Goal: Communication & Community: Answer question/provide support

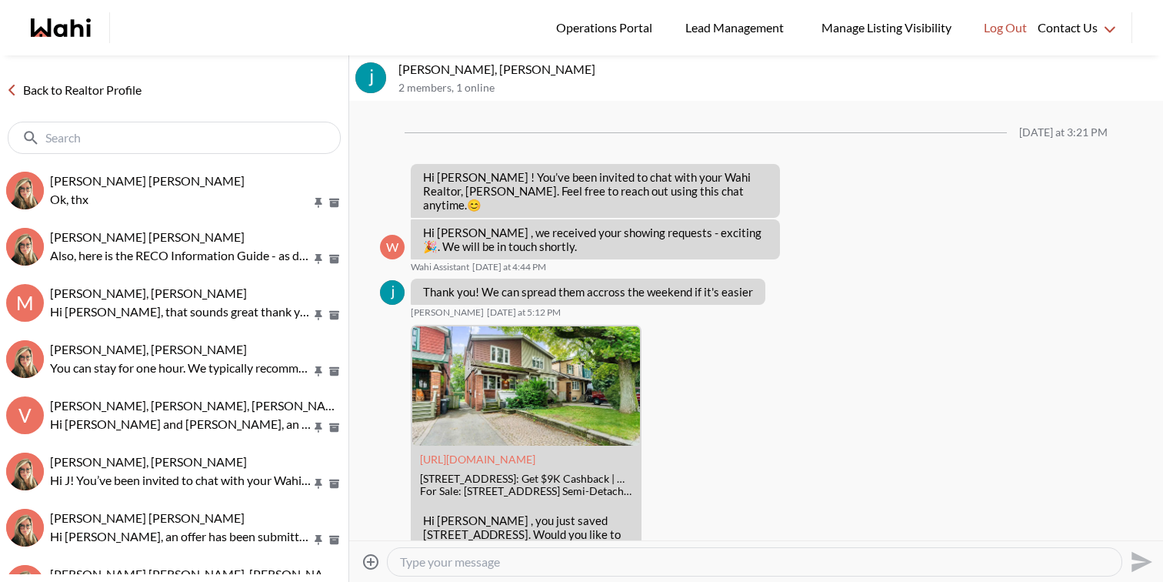
scroll to position [552, 0]
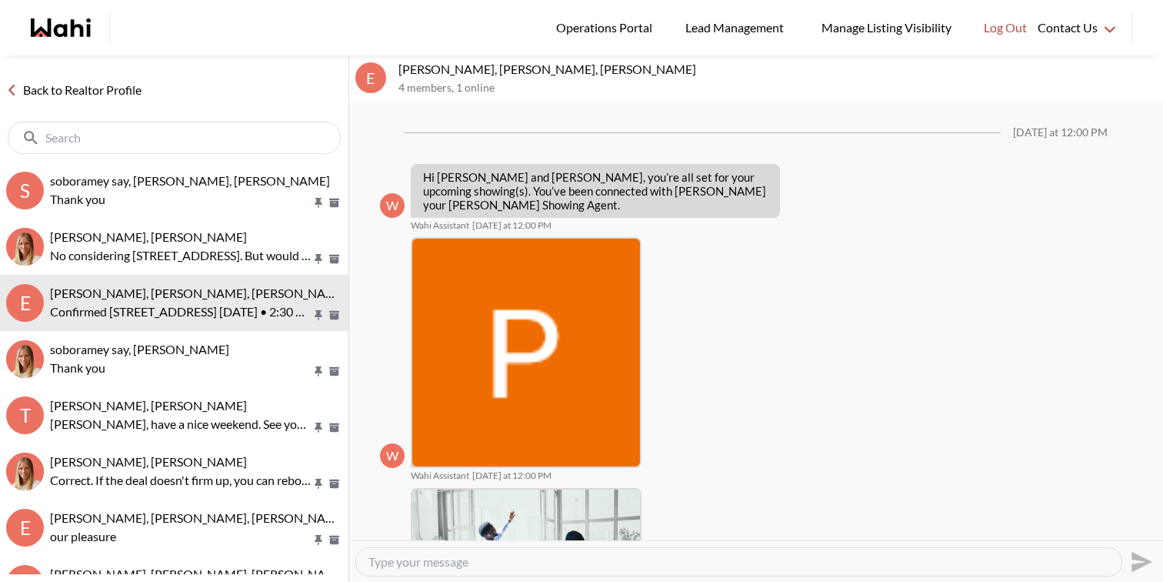
scroll to position [512, 0]
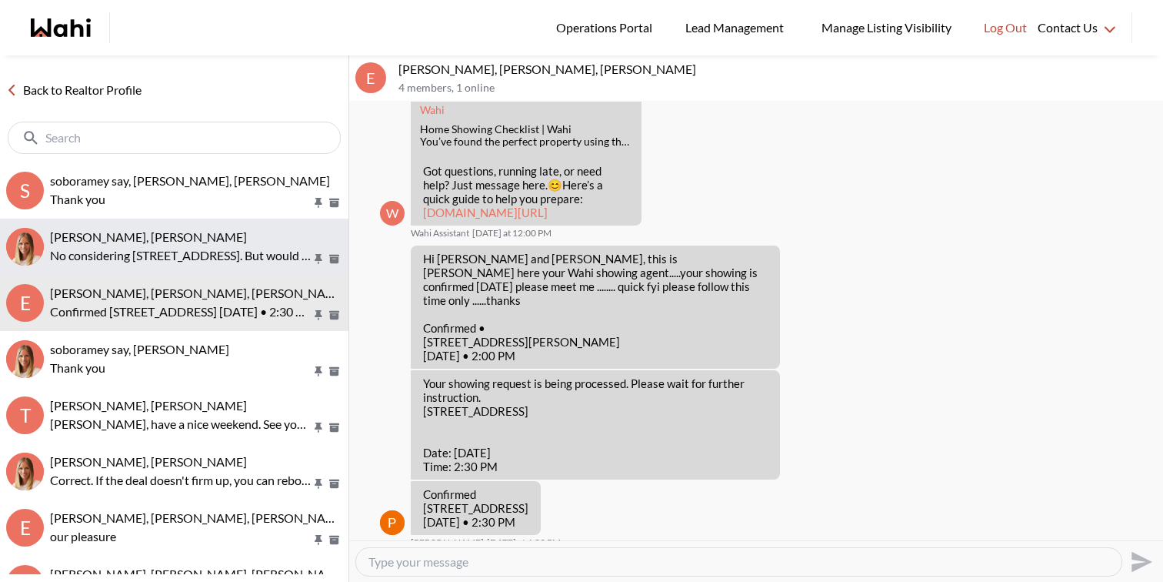
click at [243, 232] on div "[PERSON_NAME], [PERSON_NAME]" at bounding box center [196, 236] width 292 height 15
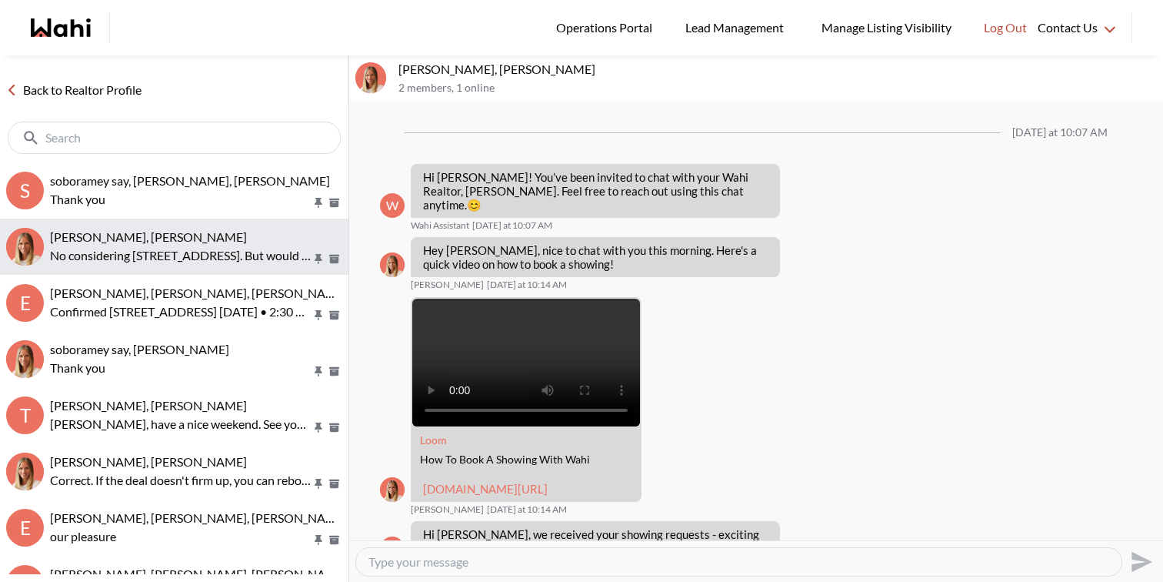
scroll to position [432, 0]
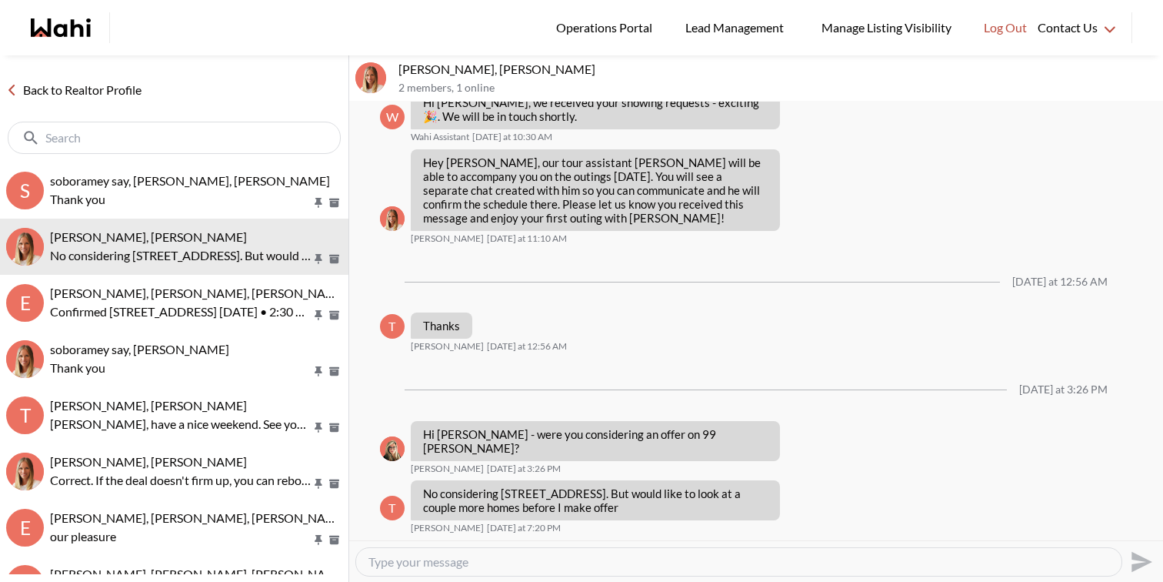
click at [498, 567] on textarea "Type your message" at bounding box center [739, 561] width 741 height 15
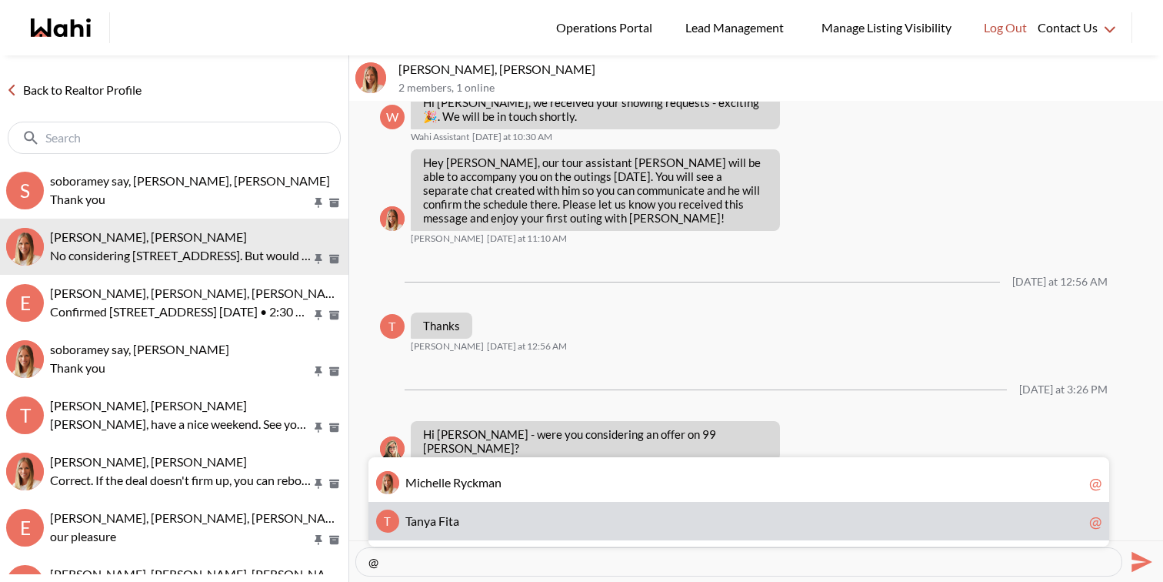
click at [555, 528] on div "T T a n y a F i t a @" at bounding box center [739, 521] width 741 height 38
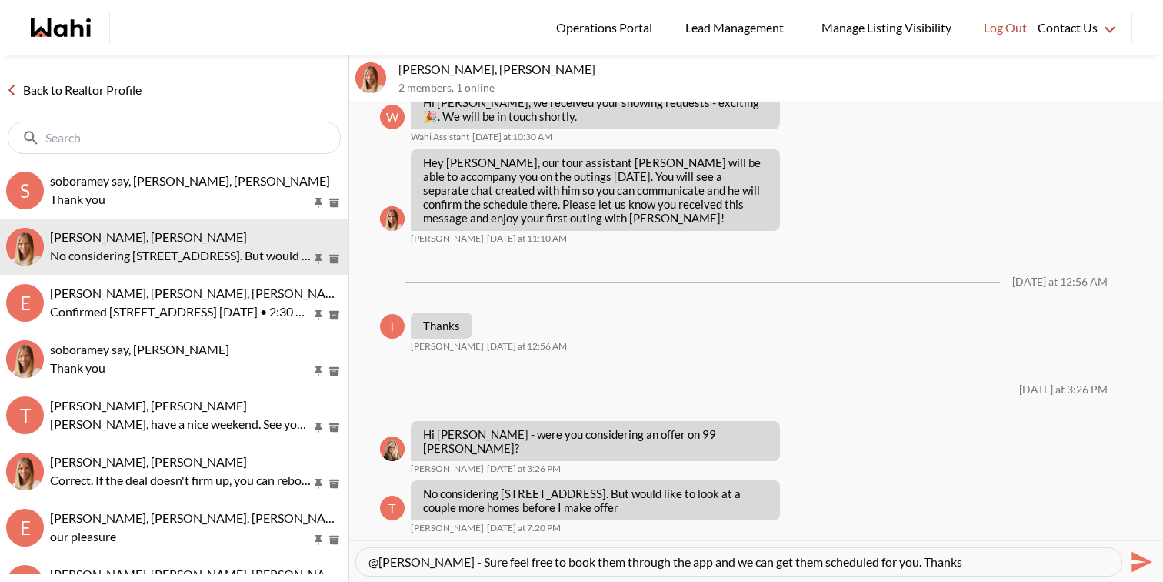
type textarea "@Tanya Fita - Sure feel free to book them through the app and we can get them s…"
click at [607, 560] on textarea "@Tanya Fita - Sure feel free to book them through the app and we can get them s…" at bounding box center [739, 561] width 741 height 15
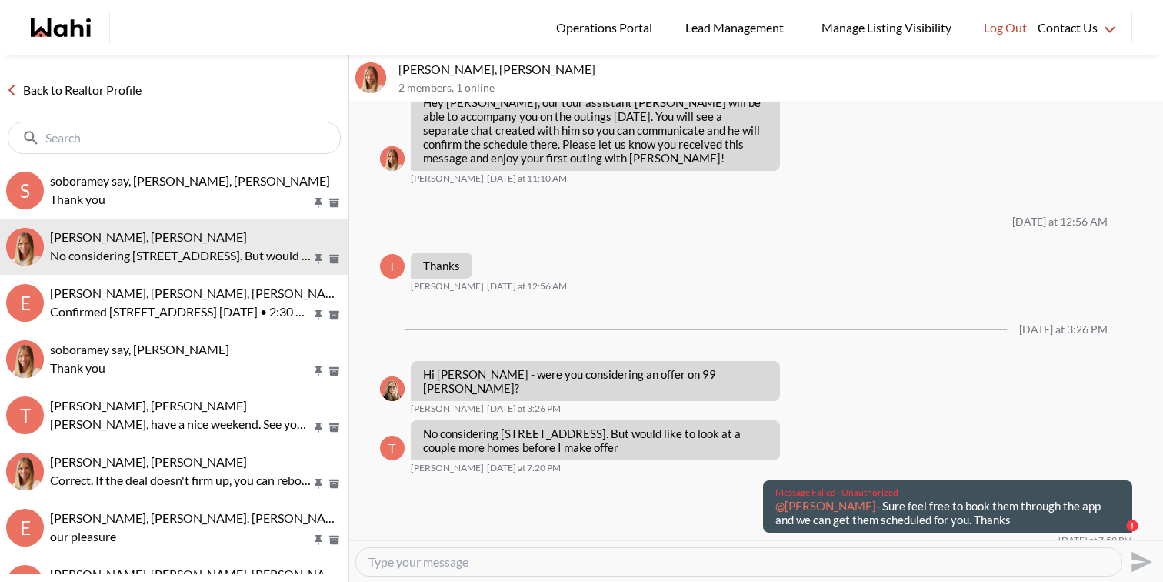
click at [619, 563] on textarea "Type your message" at bounding box center [739, 561] width 741 height 15
paste textarea "@Tanya Fita - Sure feel free to book them through the app and we can get them s…"
type textarea "@Tanya Fita - Sure feel free to book them through the app and we can get them s…"
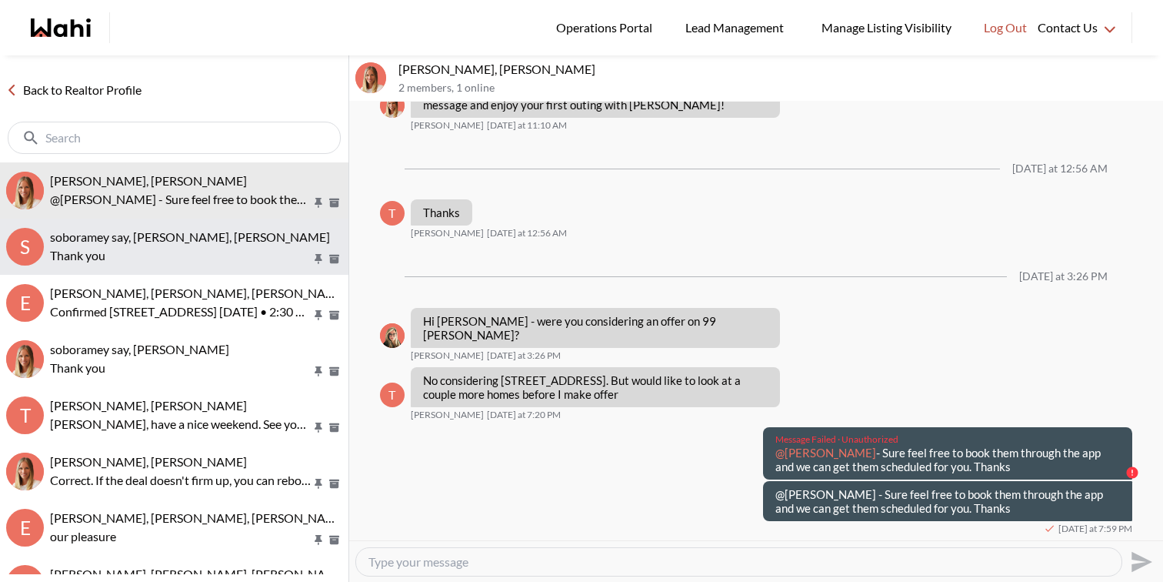
click at [219, 255] on p "Thank you" at bounding box center [181, 255] width 262 height 18
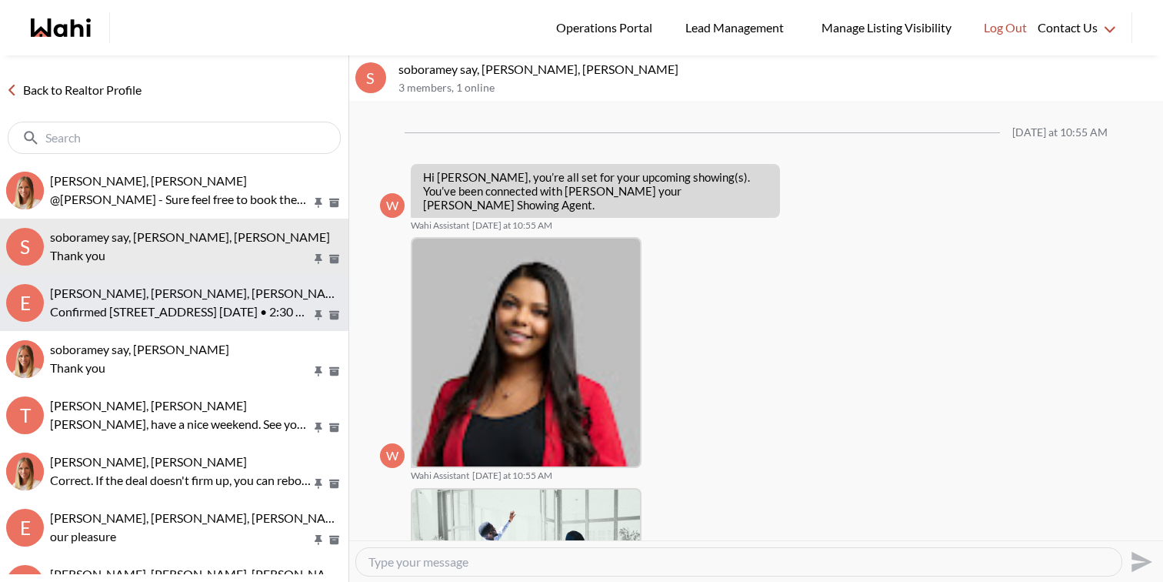
scroll to position [669, 0]
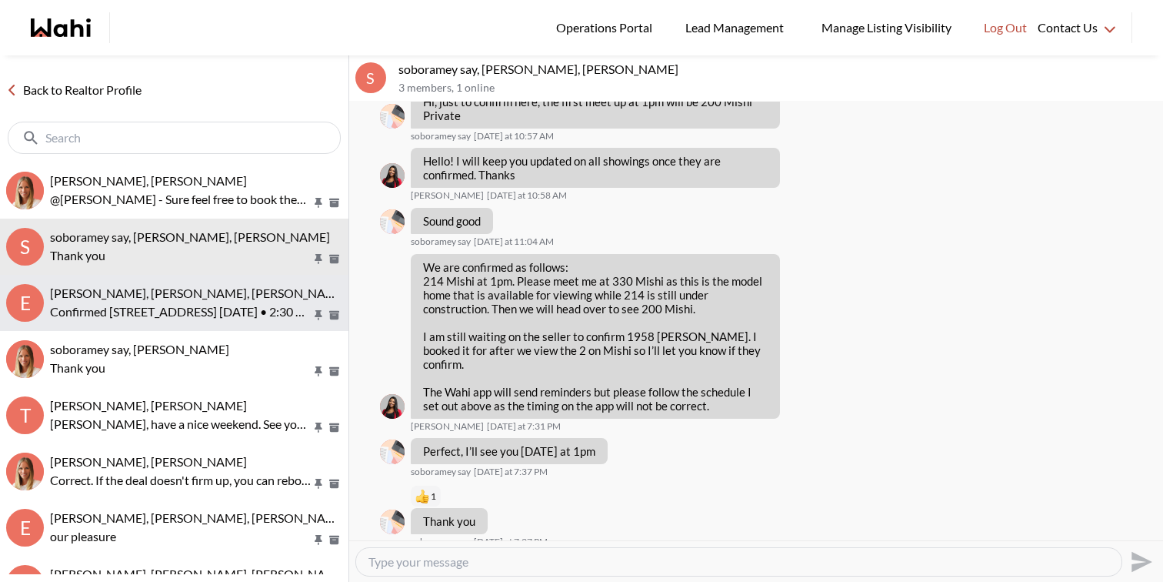
click at [225, 305] on p "Confirmed 106 Brighton Road N, Barrie, ON, L4M 6S2 Sun, September 28th • 2:30 PM" at bounding box center [181, 311] width 262 height 18
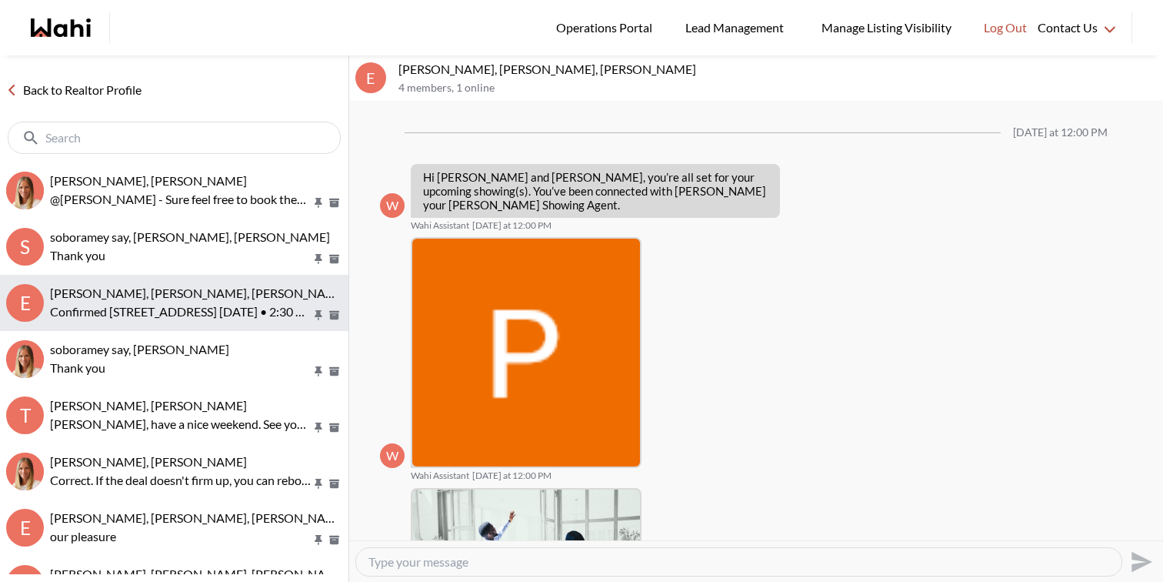
scroll to position [512, 0]
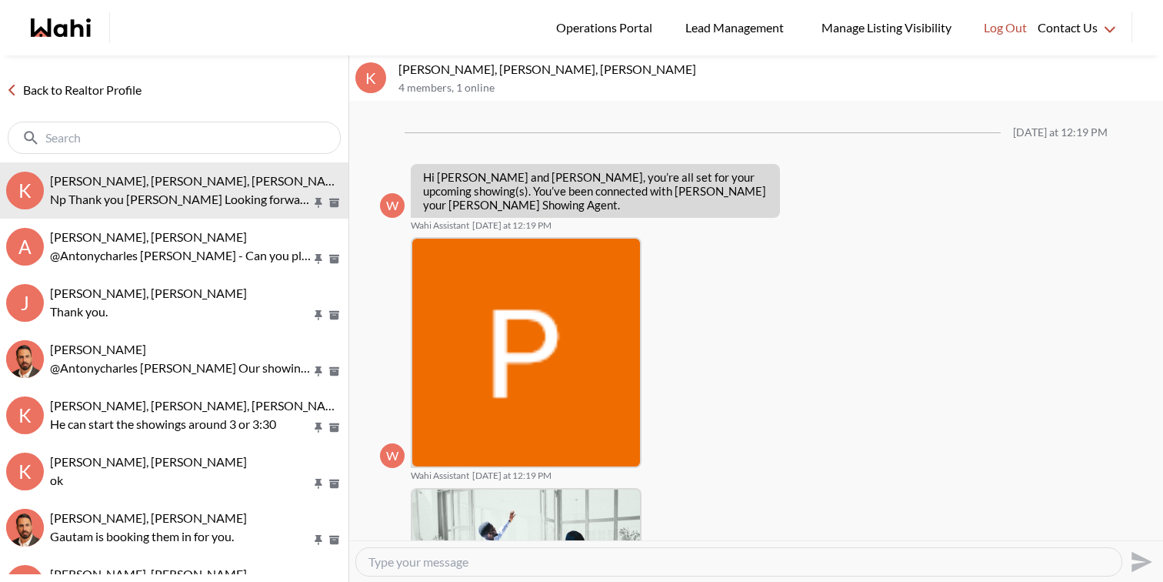
scroll to position [973, 0]
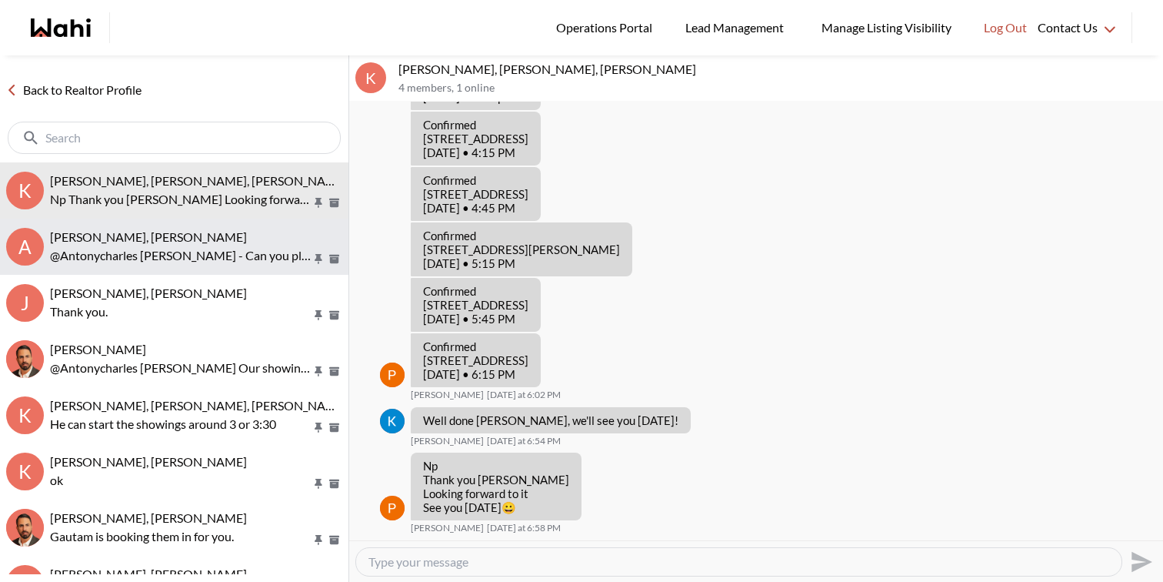
click at [235, 246] on p "@Antonycharles [PERSON_NAME] - Can you please confirm you can meet [PERSON_NAME…" at bounding box center [181, 255] width 262 height 18
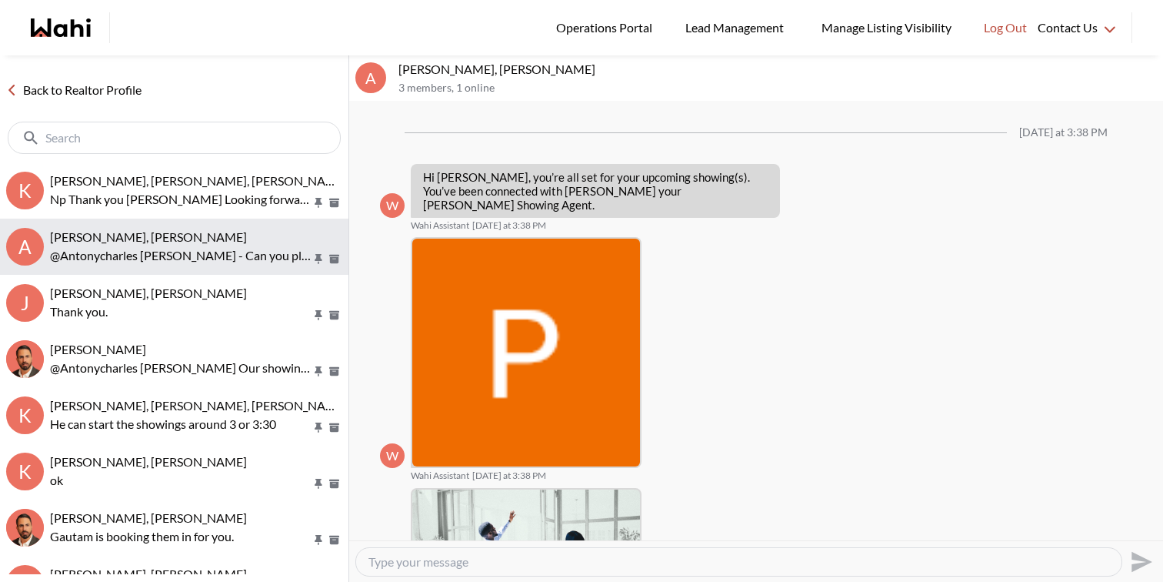
scroll to position [503, 0]
